Goal: Use online tool/utility: Utilize a website feature to perform a specific function

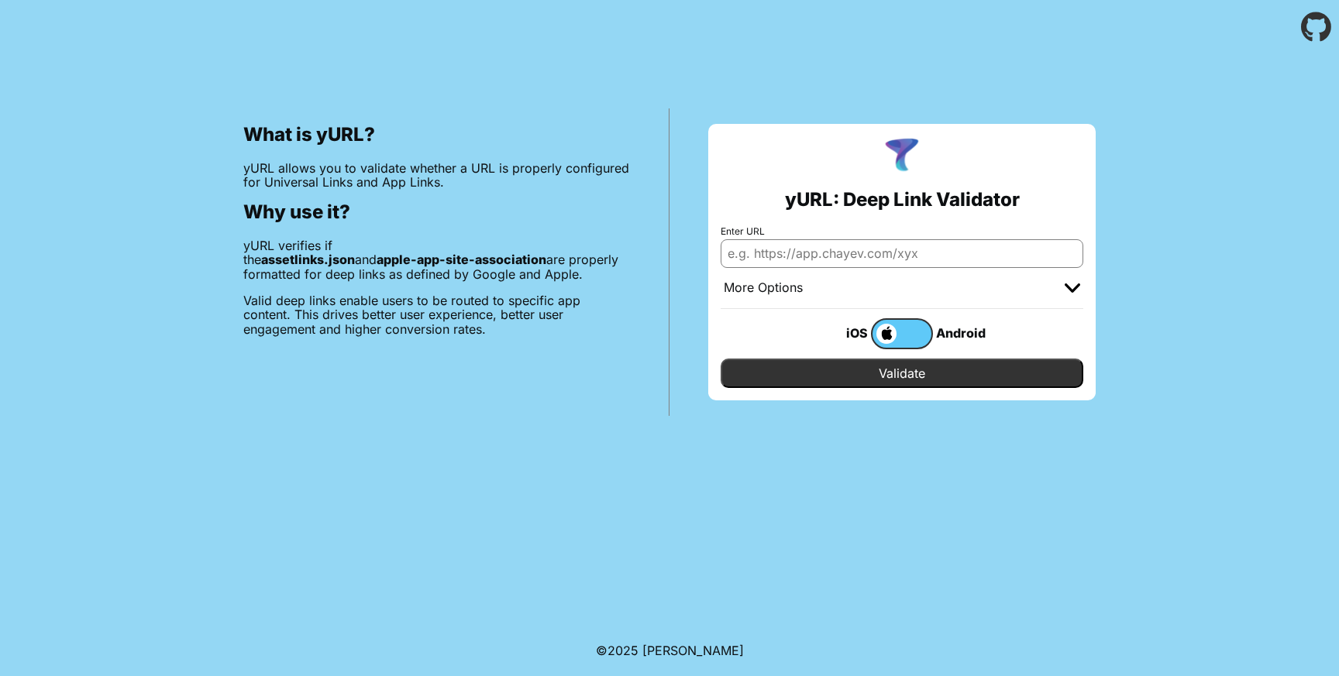
click at [795, 257] on input "Enter URL" at bounding box center [902, 253] width 363 height 28
paste input "[URL][DOMAIN_NAME]"
type input "[URL][DOMAIN_NAME]"
click at [869, 367] on input "Validate" at bounding box center [902, 373] width 363 height 29
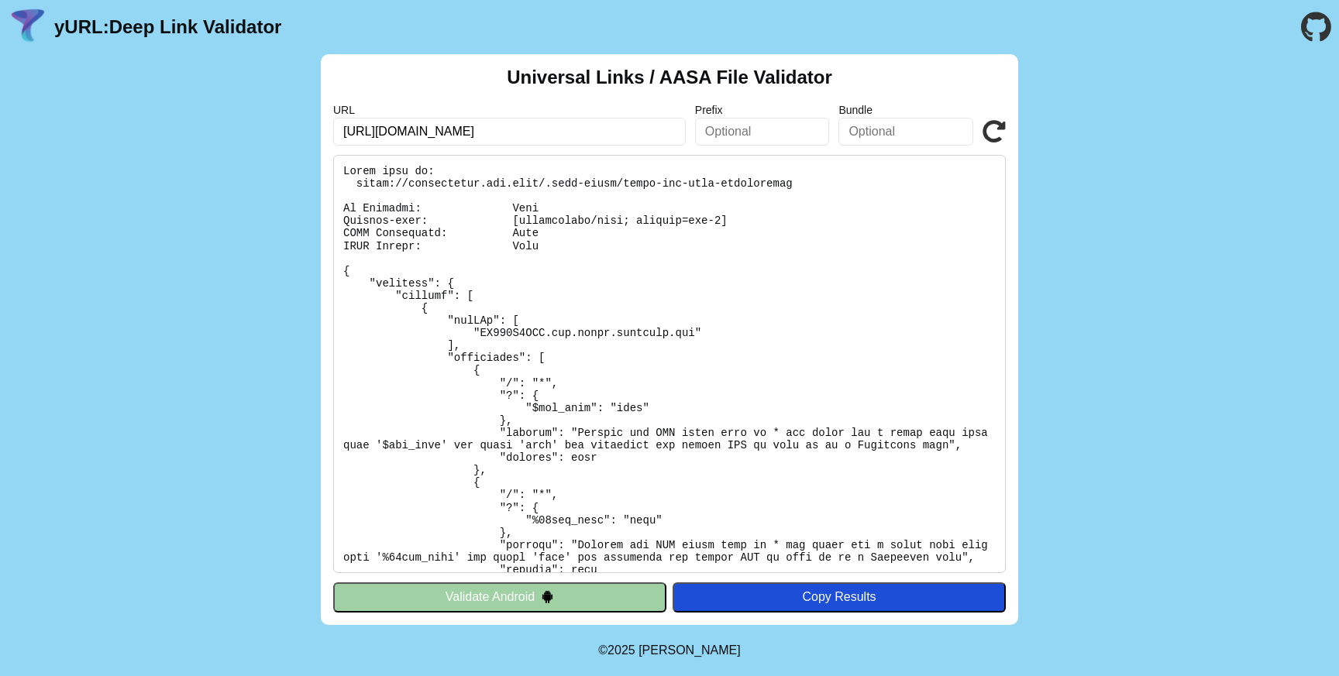
click at [700, 518] on pre at bounding box center [669, 364] width 673 height 418
click at [476, 129] on input "[URL][DOMAIN_NAME]" at bounding box center [509, 132] width 353 height 28
click at [487, 431] on pre at bounding box center [669, 364] width 673 height 418
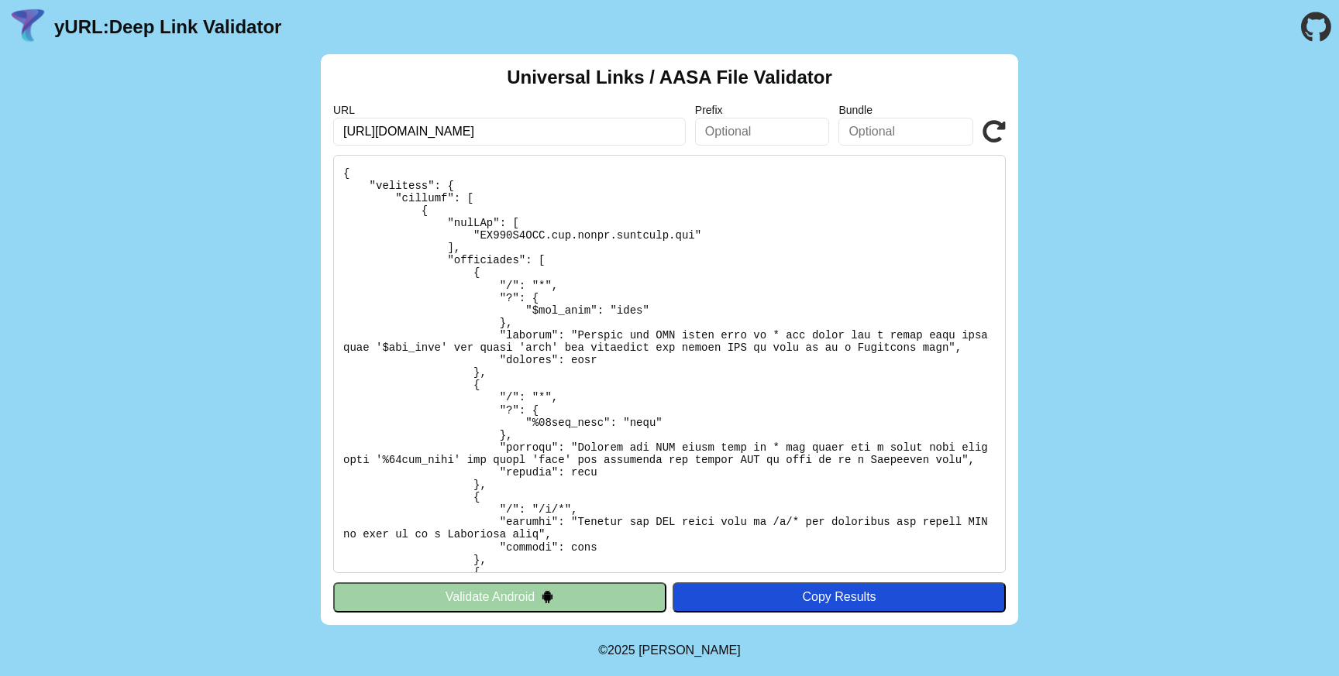
scroll to position [97, 0]
click at [483, 261] on pre at bounding box center [669, 364] width 673 height 418
click at [595, 129] on input "[URL][DOMAIN_NAME]" at bounding box center [509, 132] width 353 height 28
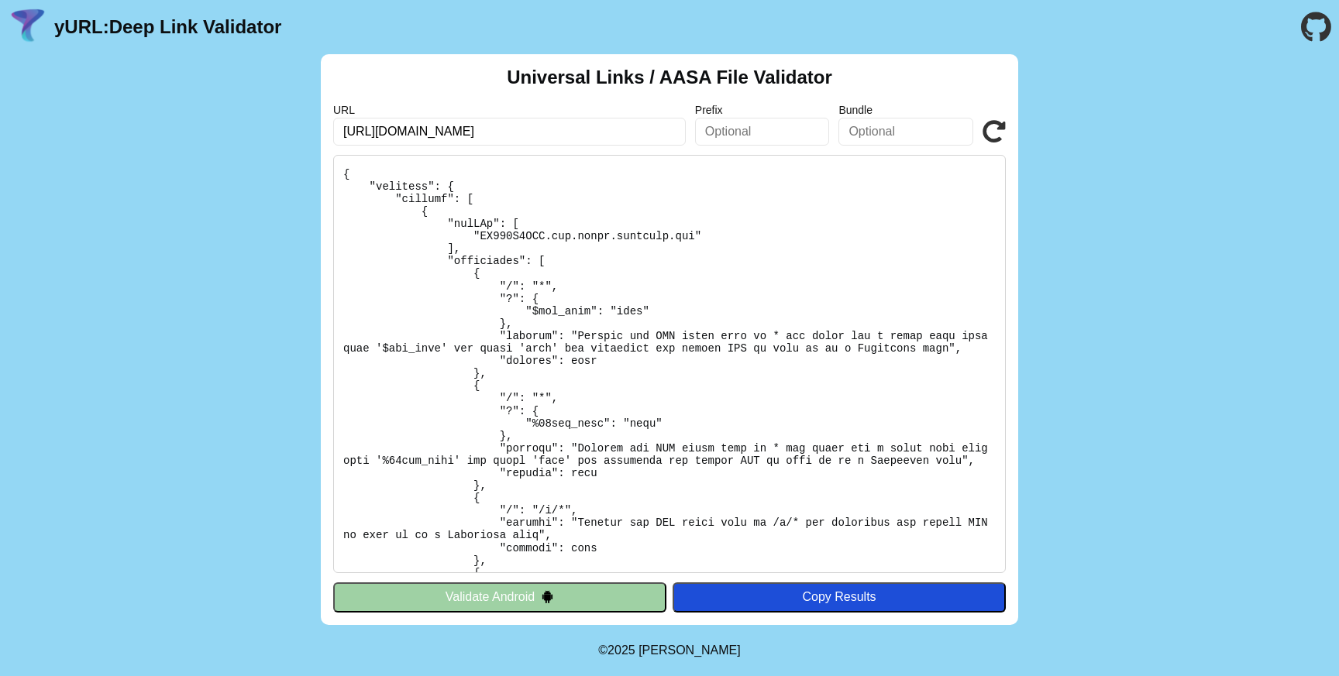
click at [595, 129] on input "[URL][DOMAIN_NAME]" at bounding box center [509, 132] width 353 height 28
click at [481, 135] on input "[URL][DOMAIN_NAME]" at bounding box center [509, 132] width 353 height 28
